Goal: Entertainment & Leisure: Consume media (video, audio)

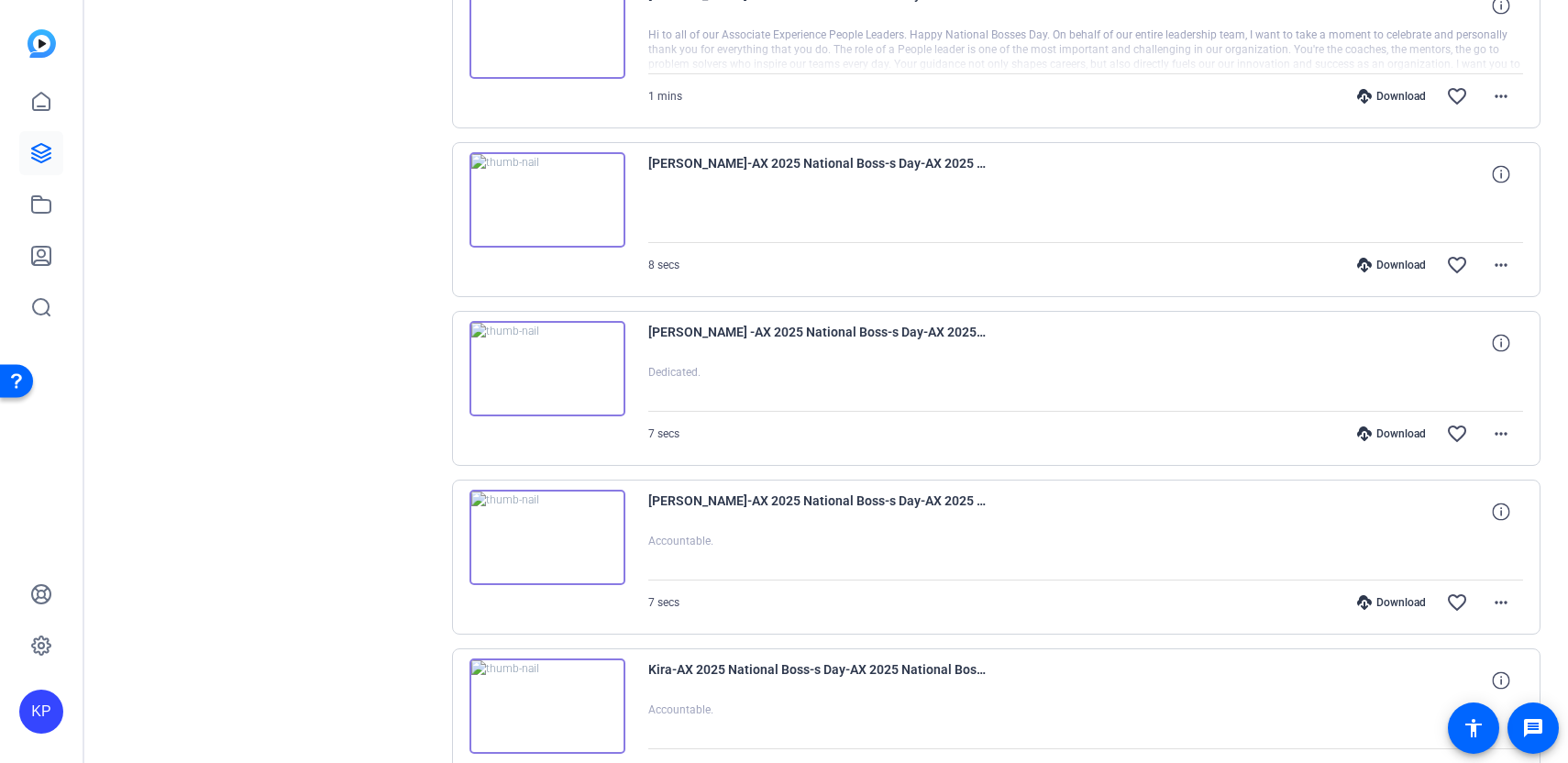
scroll to position [436, 0]
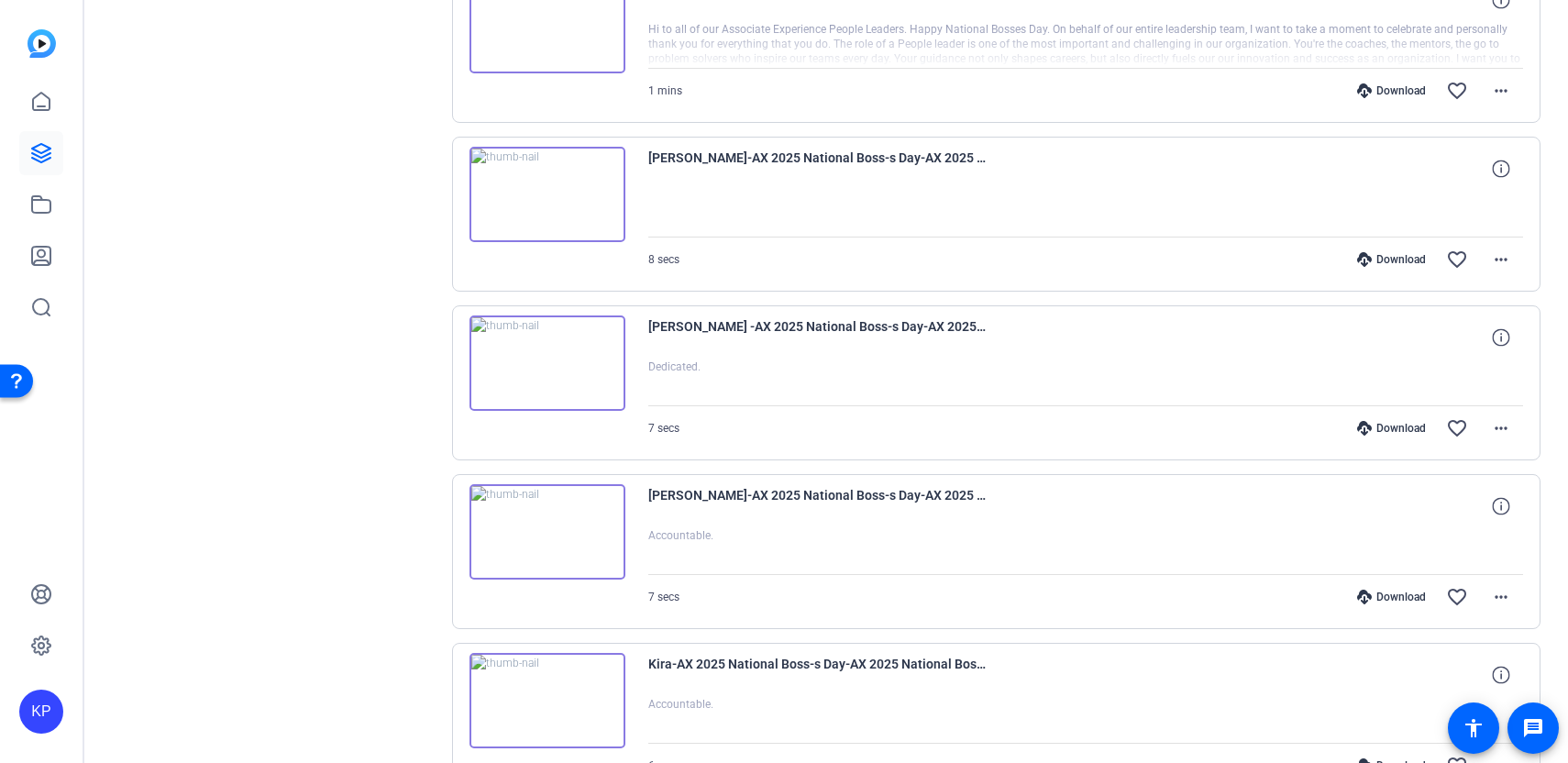
click at [553, 541] on img at bounding box center [547, 531] width 156 height 95
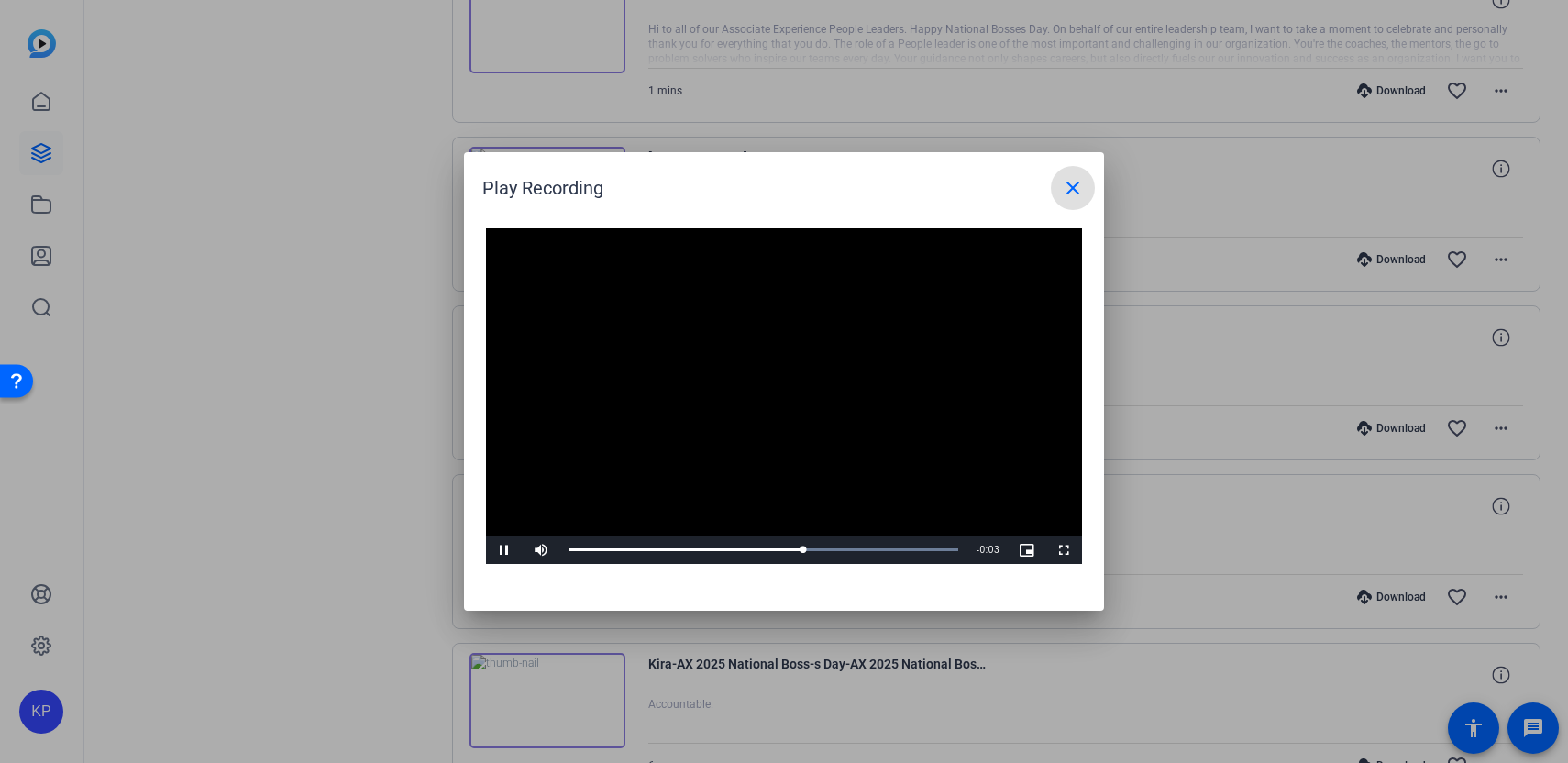
click at [349, 384] on div at bounding box center [784, 381] width 1568 height 763
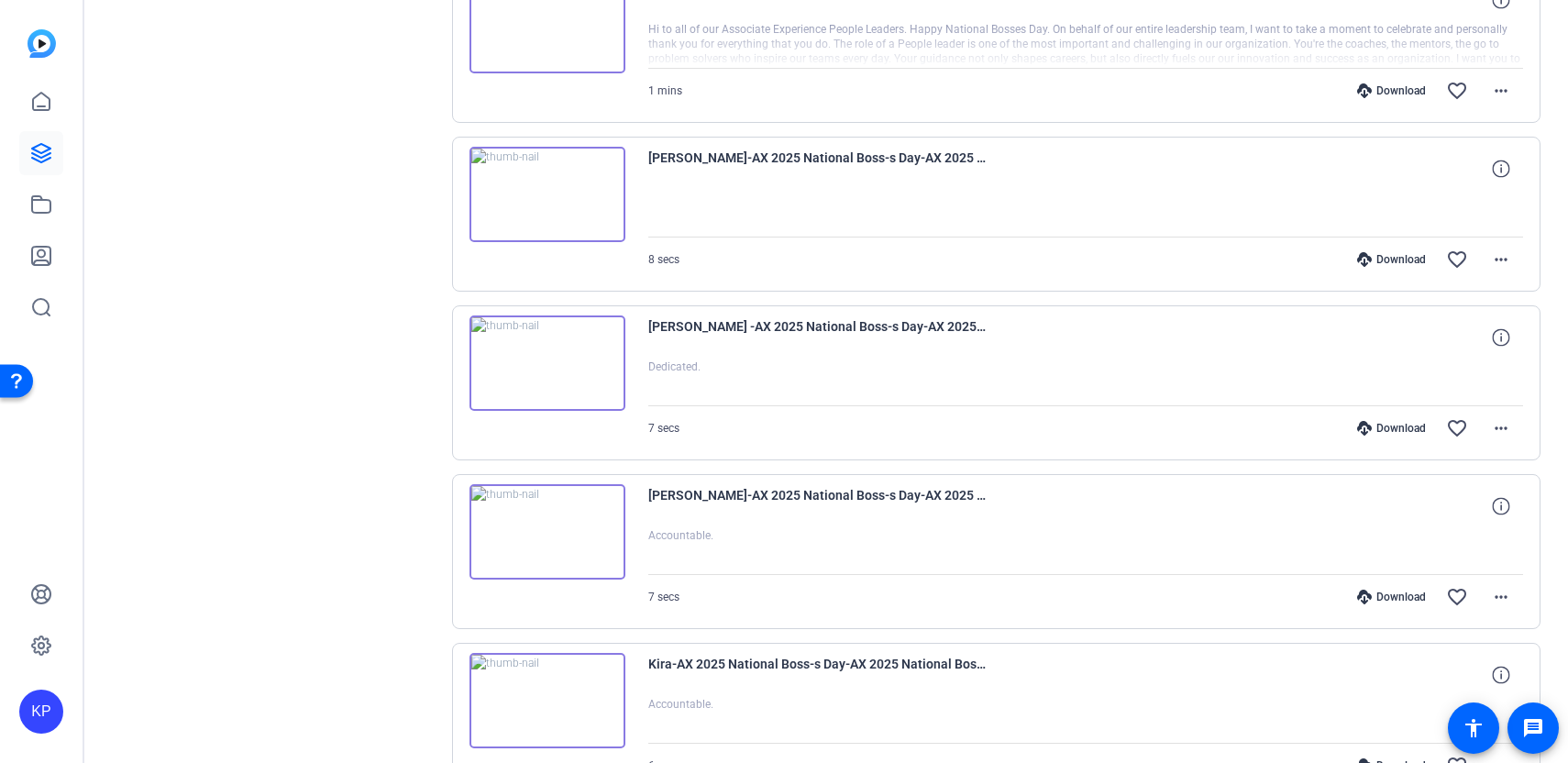
click at [537, 358] on img at bounding box center [547, 362] width 156 height 95
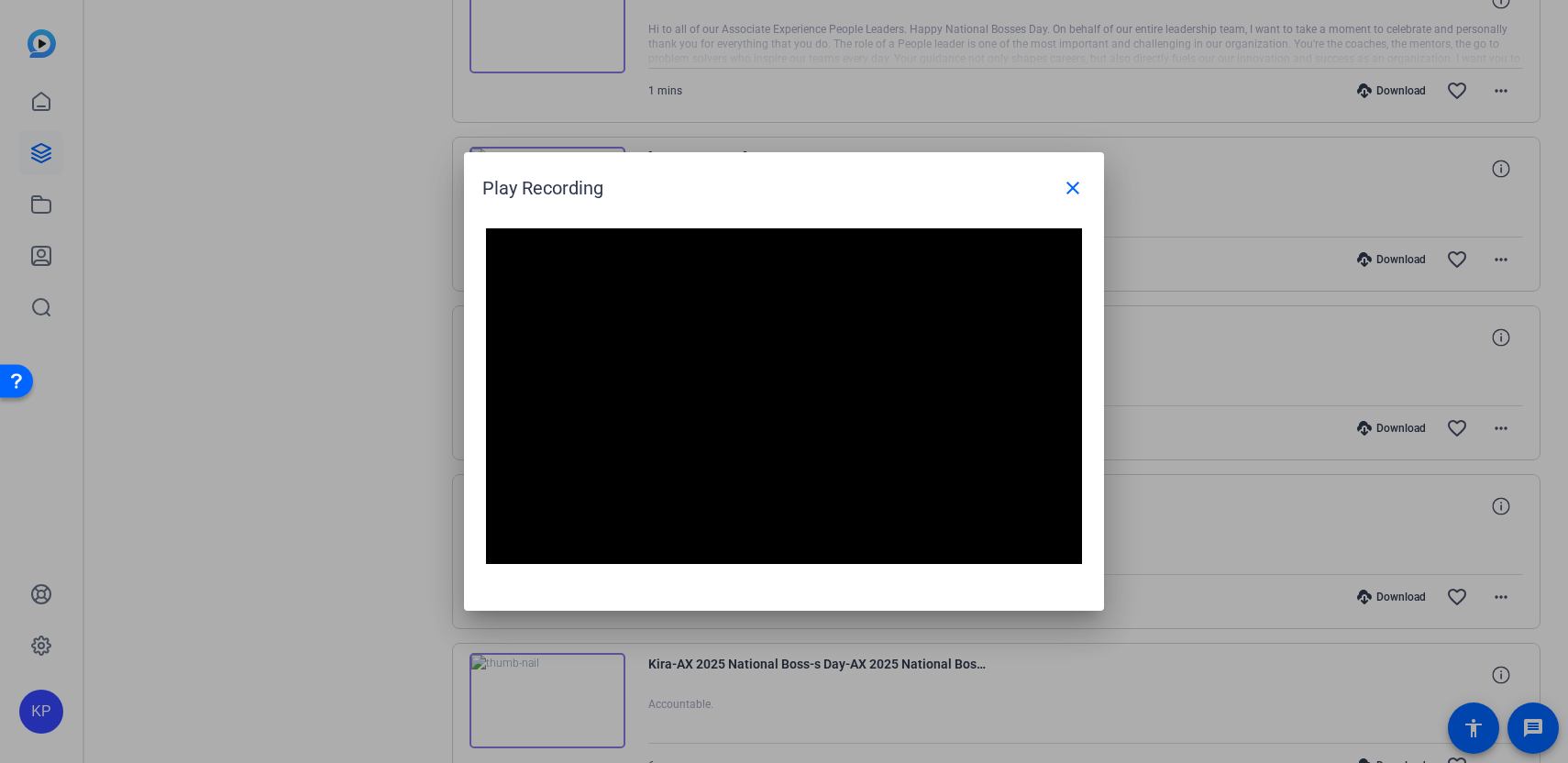
click at [291, 452] on div at bounding box center [784, 381] width 1568 height 763
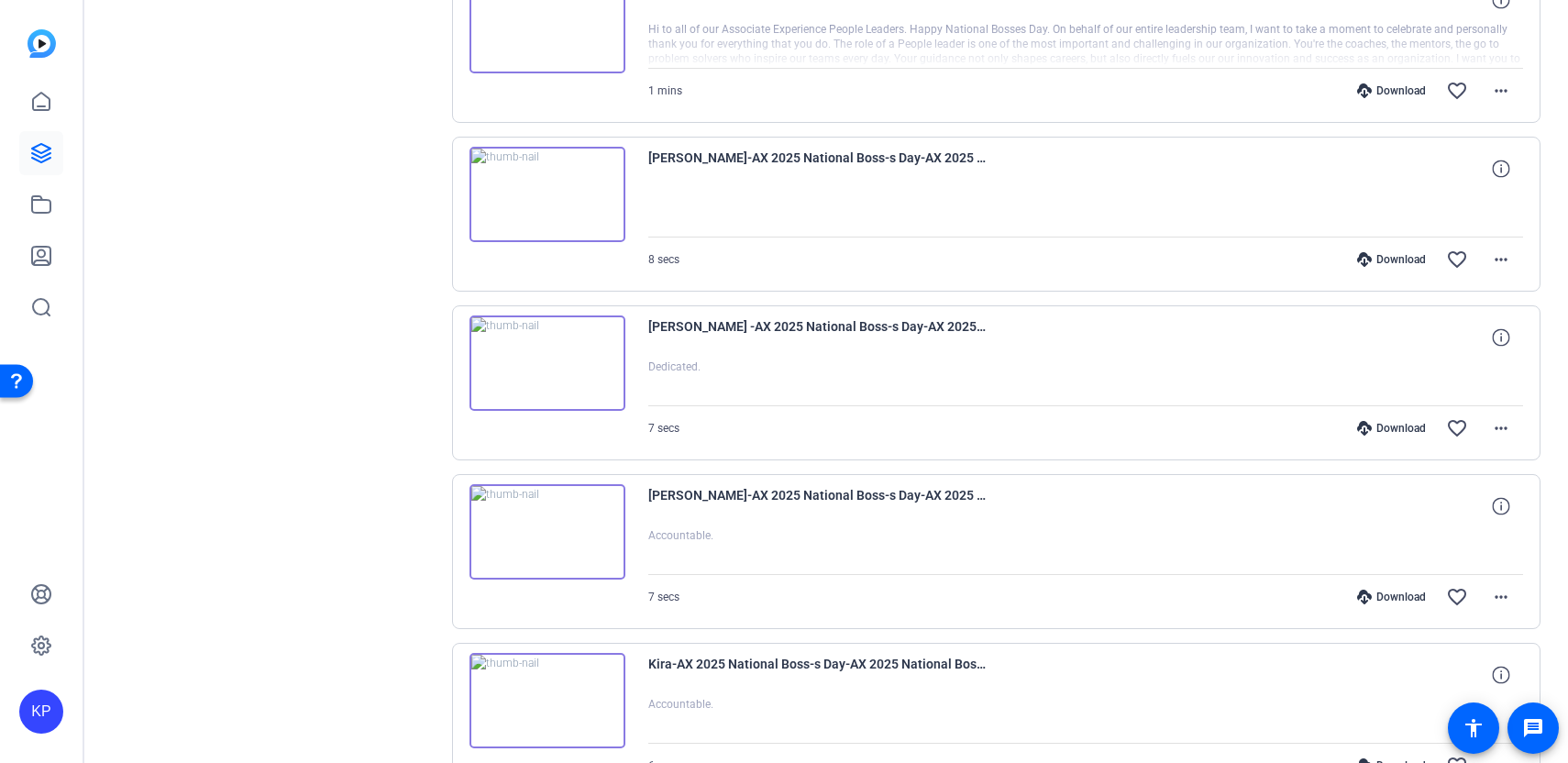
click at [530, 188] on img at bounding box center [547, 193] width 156 height 95
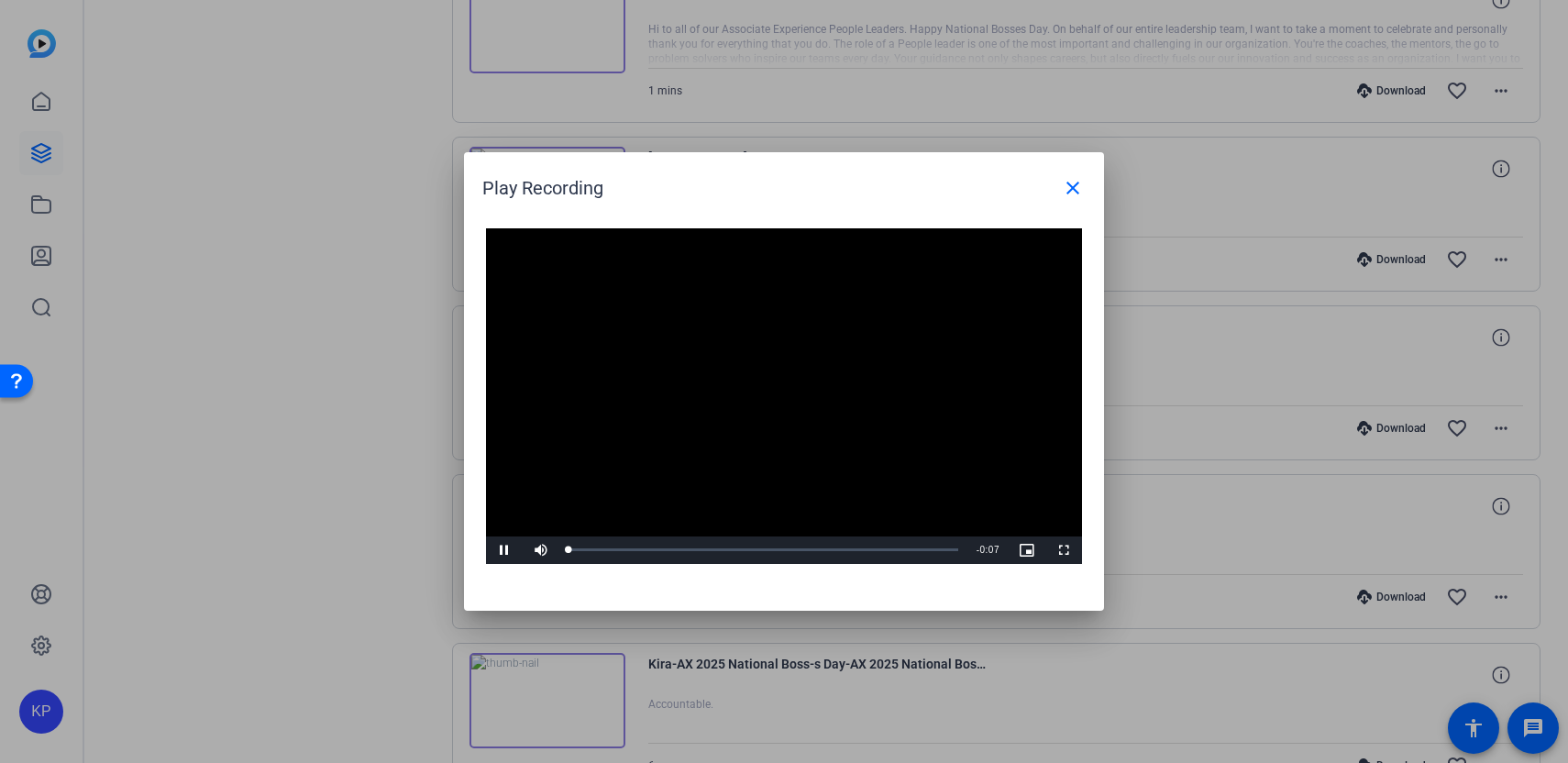
click at [794, 375] on div "Video Player is loading. Play Video Pause Mute Current Time 0:00 / Duration 0:0…" at bounding box center [784, 396] width 596 height 336
click at [383, 391] on div at bounding box center [784, 381] width 1568 height 763
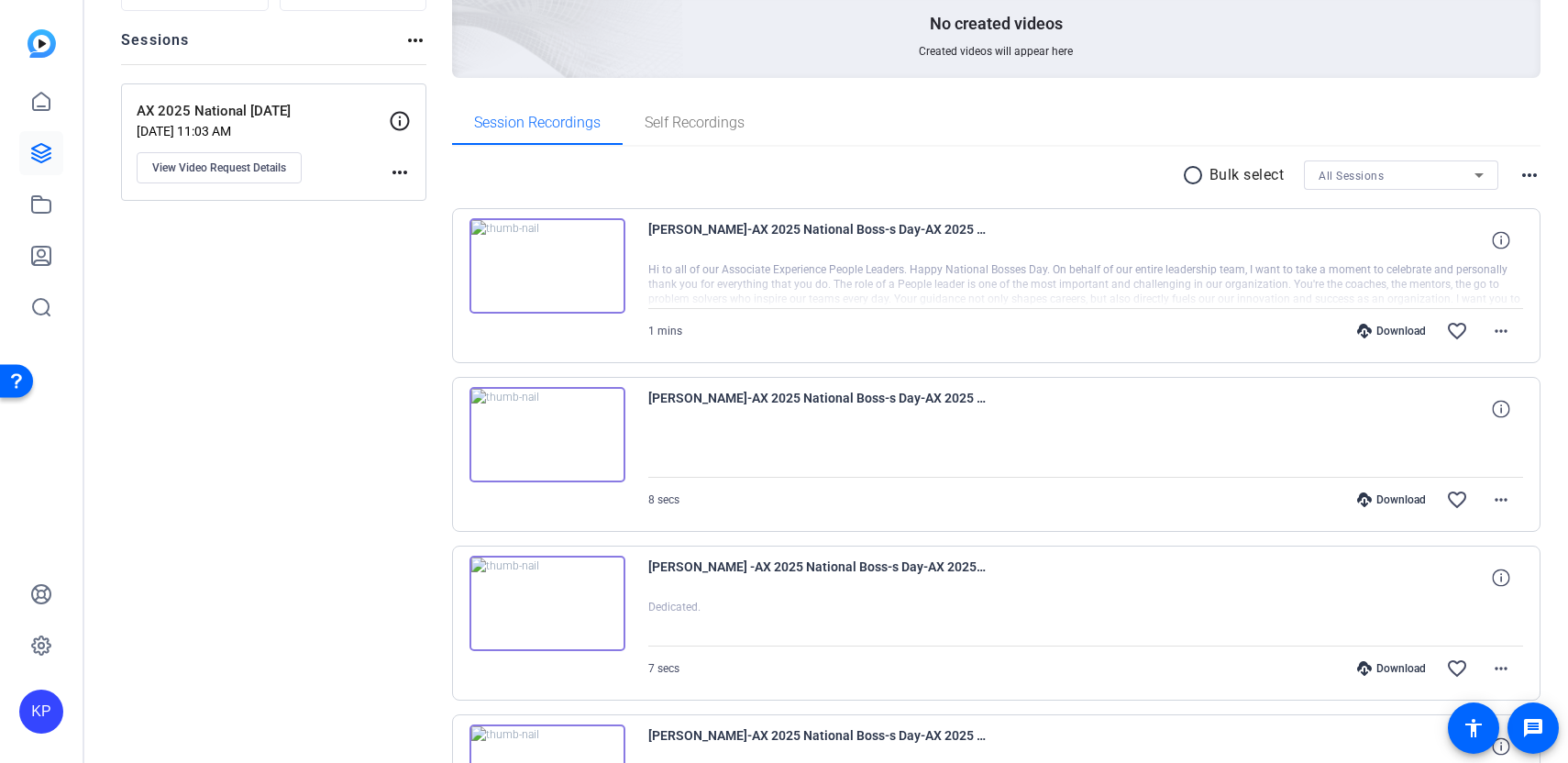
scroll to position [182, 0]
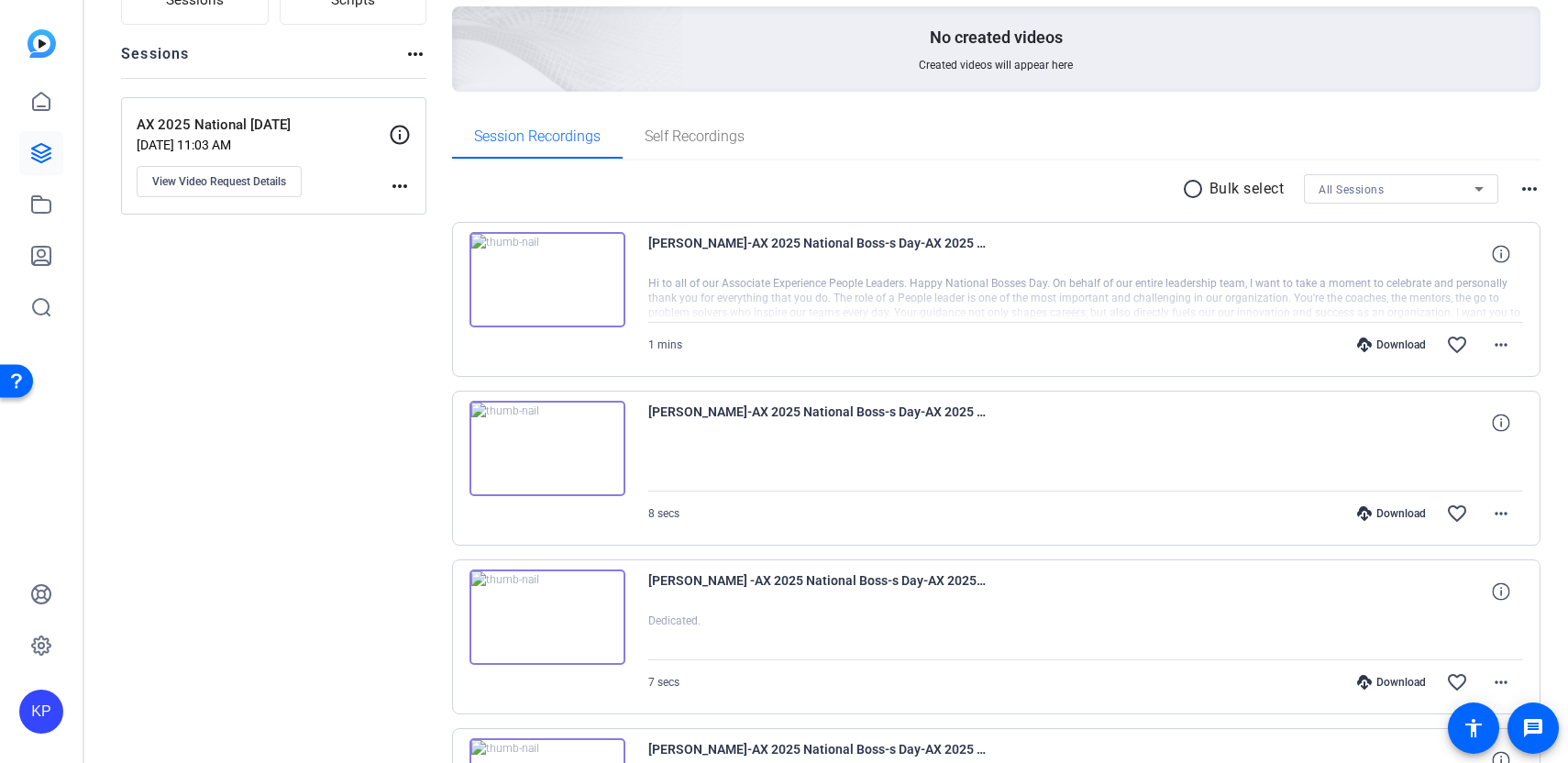
click at [575, 289] on img at bounding box center [547, 279] width 156 height 95
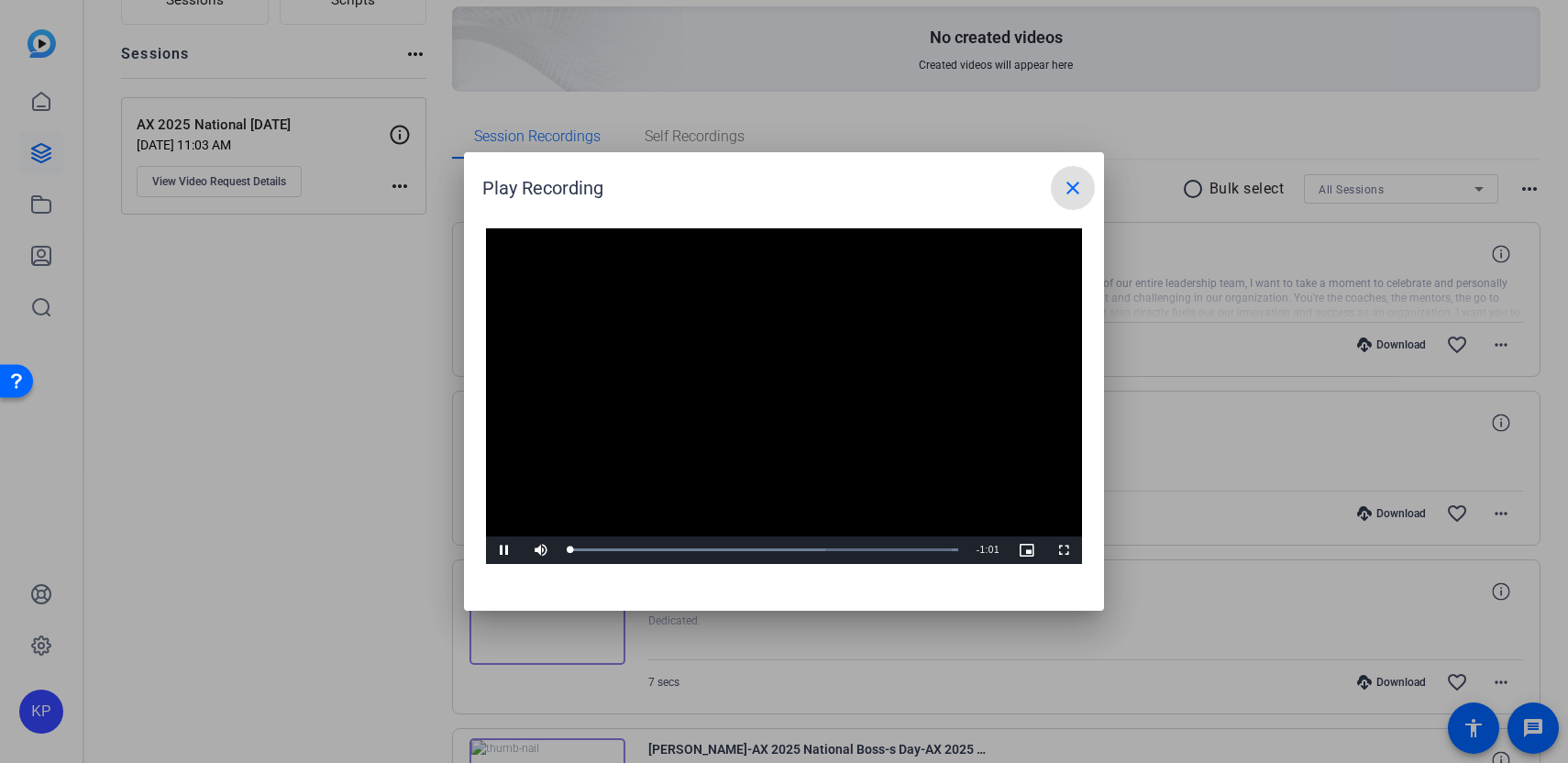
click at [791, 370] on video "Video Player" at bounding box center [784, 396] width 596 height 336
click at [762, 458] on video "Video Player" at bounding box center [784, 396] width 596 height 336
click at [805, 329] on video "Video Player" at bounding box center [784, 396] width 596 height 336
click at [860, 661] on div at bounding box center [784, 381] width 1568 height 763
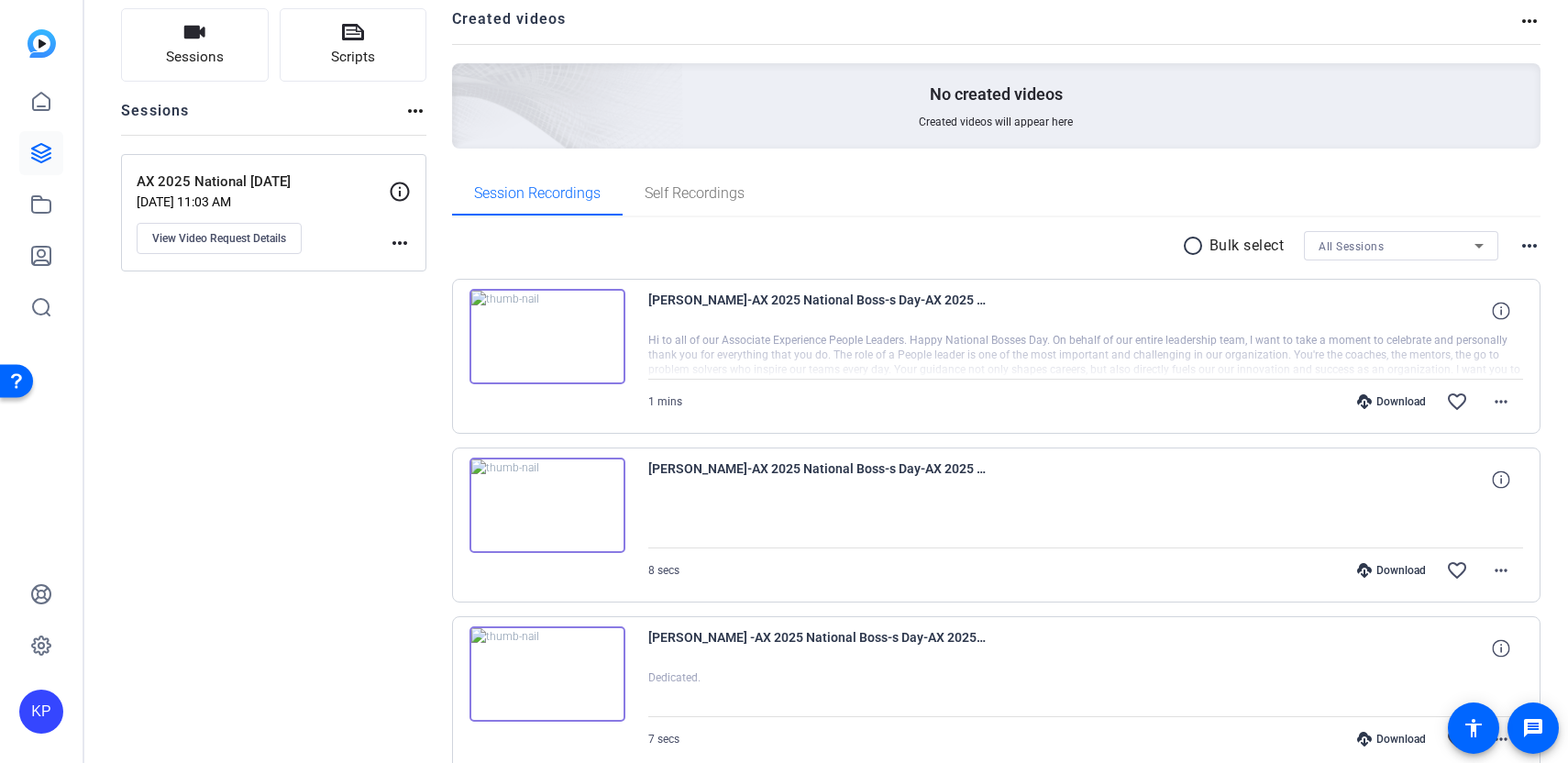
scroll to position [119, 0]
